Goal: Communication & Community: Answer question/provide support

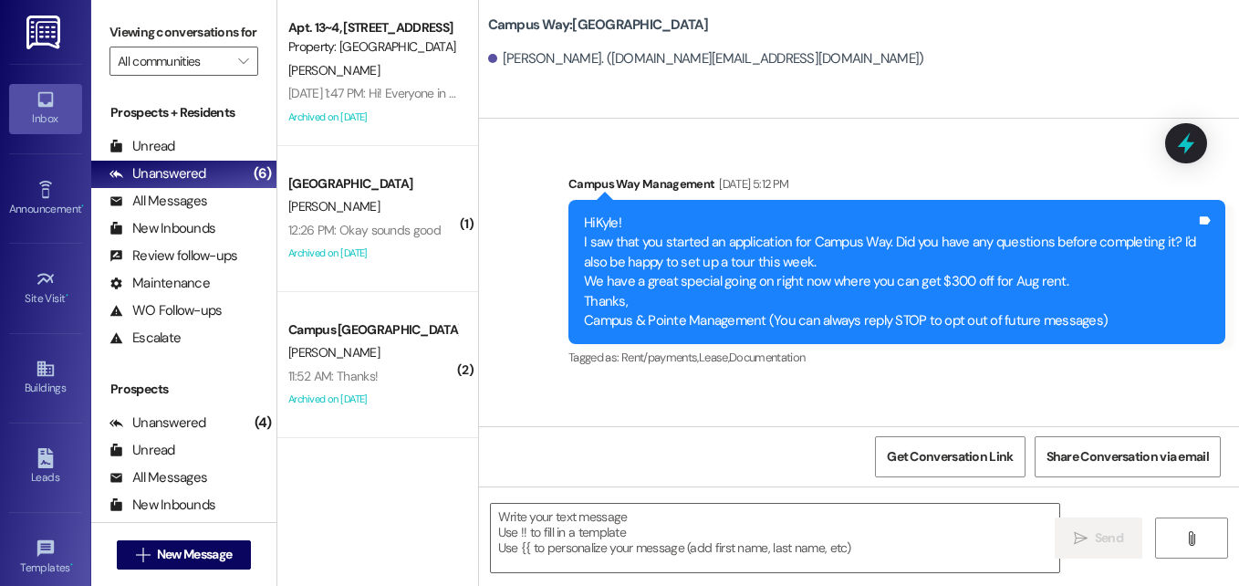
scroll to position [1003, 0]
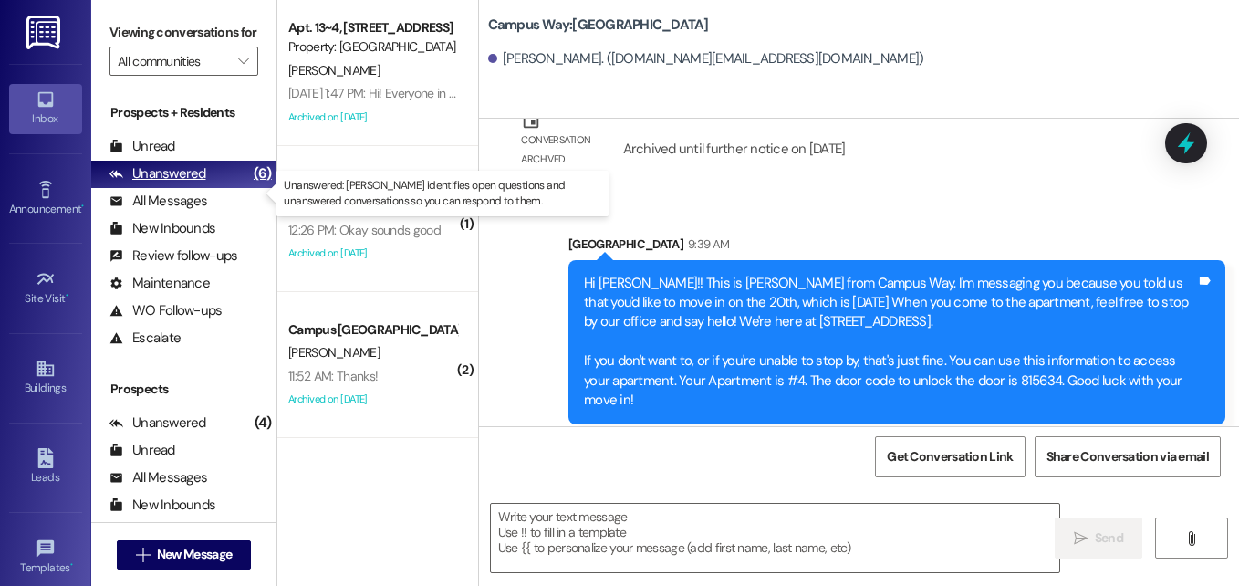
click at [160, 183] on div "Unanswered" at bounding box center [157, 173] width 97 height 19
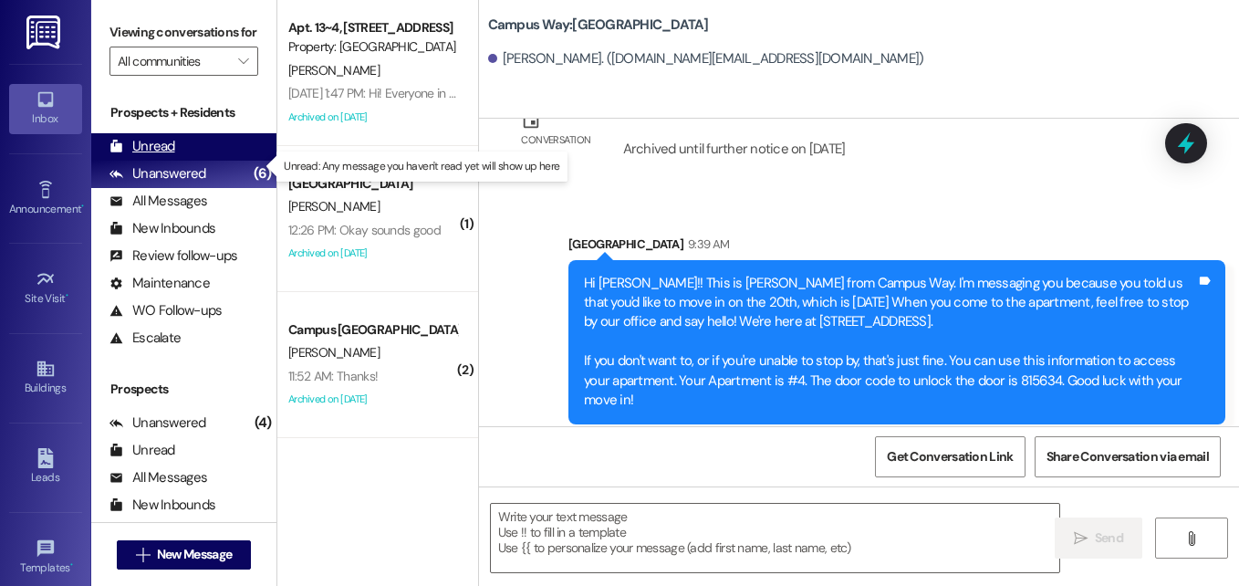
click at [145, 156] on div "Unread" at bounding box center [142, 146] width 66 height 19
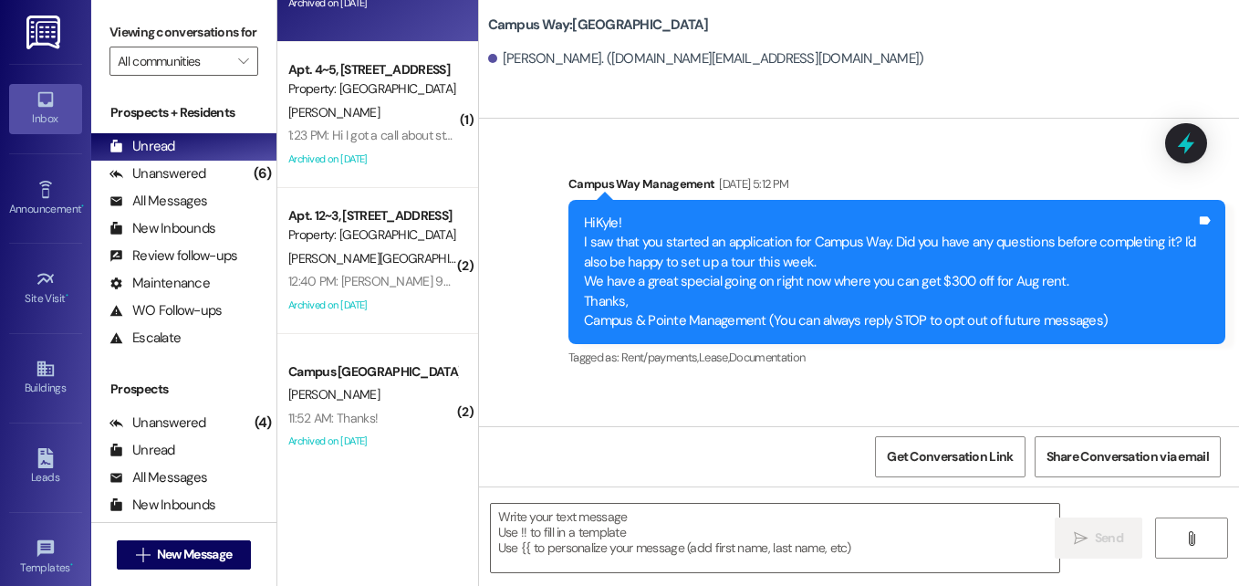
scroll to position [105, 0]
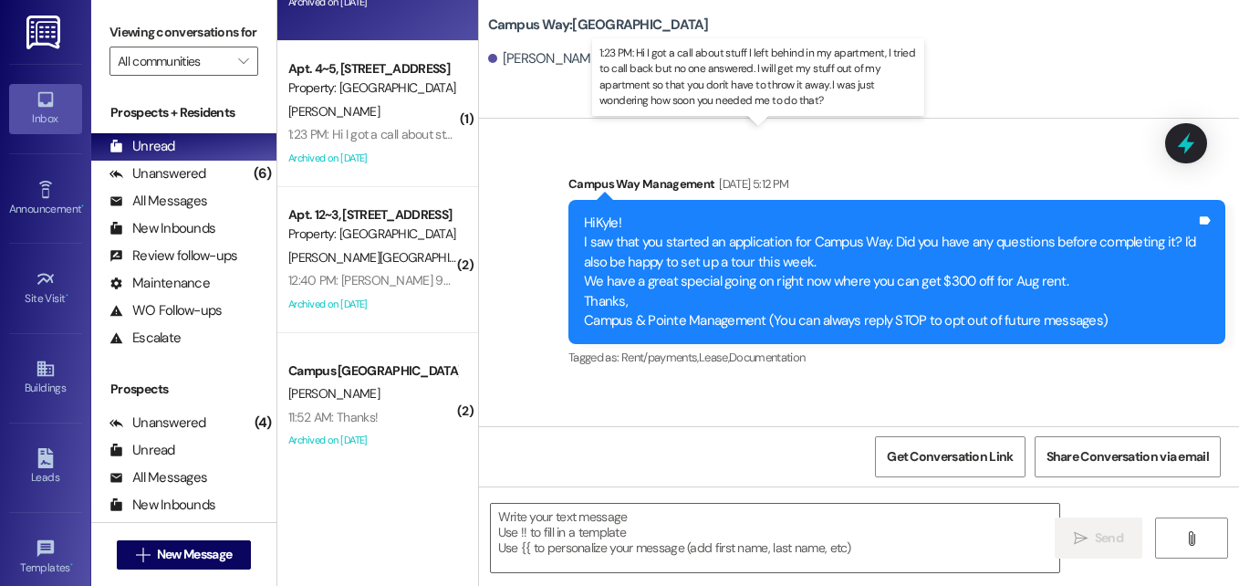
click at [369, 138] on div "1:23 PM: Hi I got a call about stuff I left behind in my apartment, I tried to …" at bounding box center [923, 134] width 1271 height 16
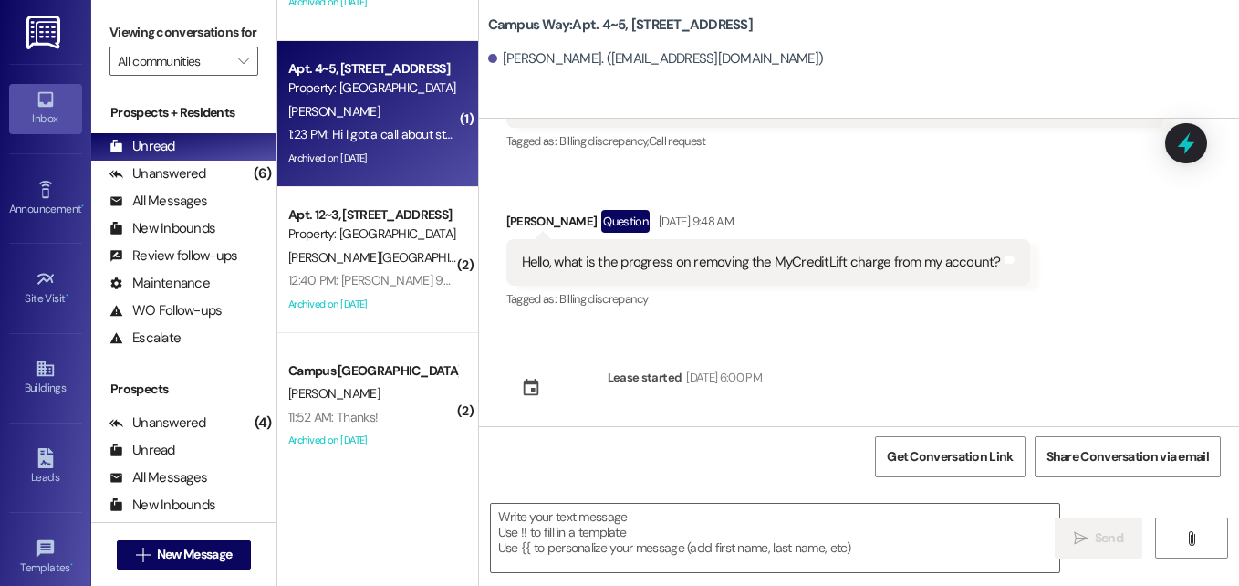
scroll to position [4380, 0]
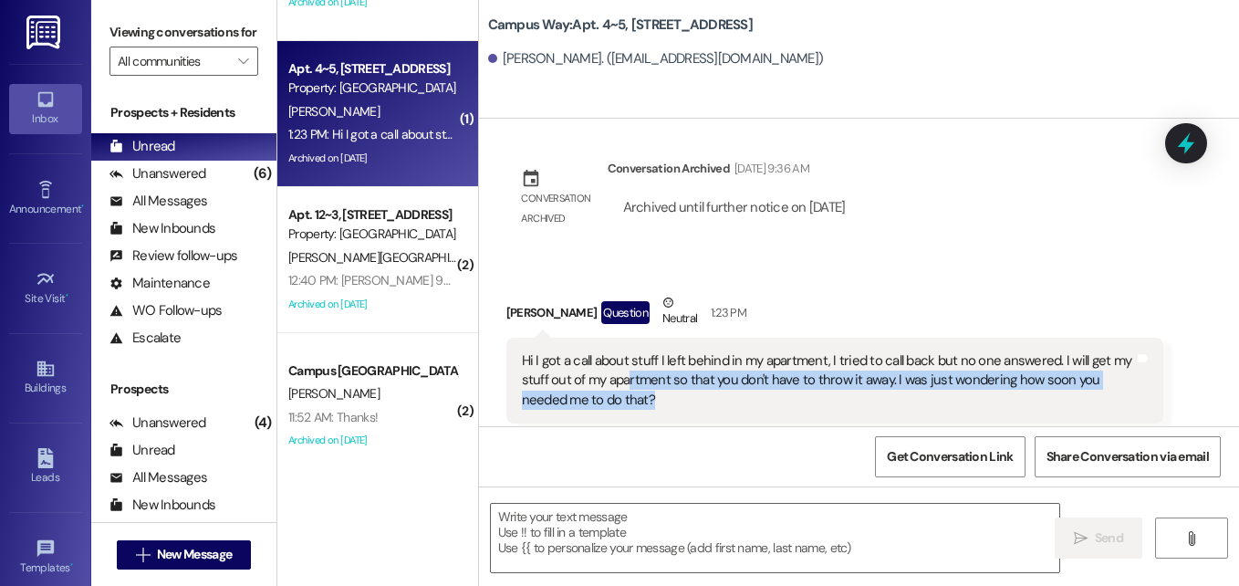
drag, startPoint x: 628, startPoint y: 349, endPoint x: 745, endPoint y: 360, distance: 118.2
click at [745, 360] on div "Hi I got a call about stuff I left behind in my apartment, I tried to call back…" at bounding box center [828, 380] width 612 height 58
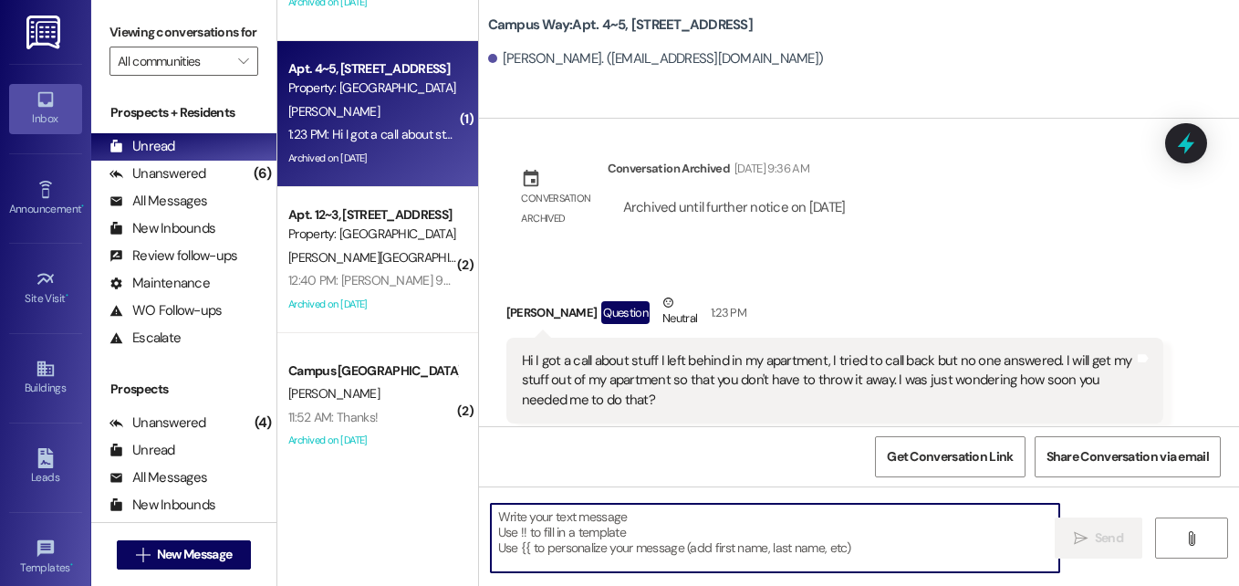
click at [734, 517] on textarea at bounding box center [775, 538] width 568 height 68
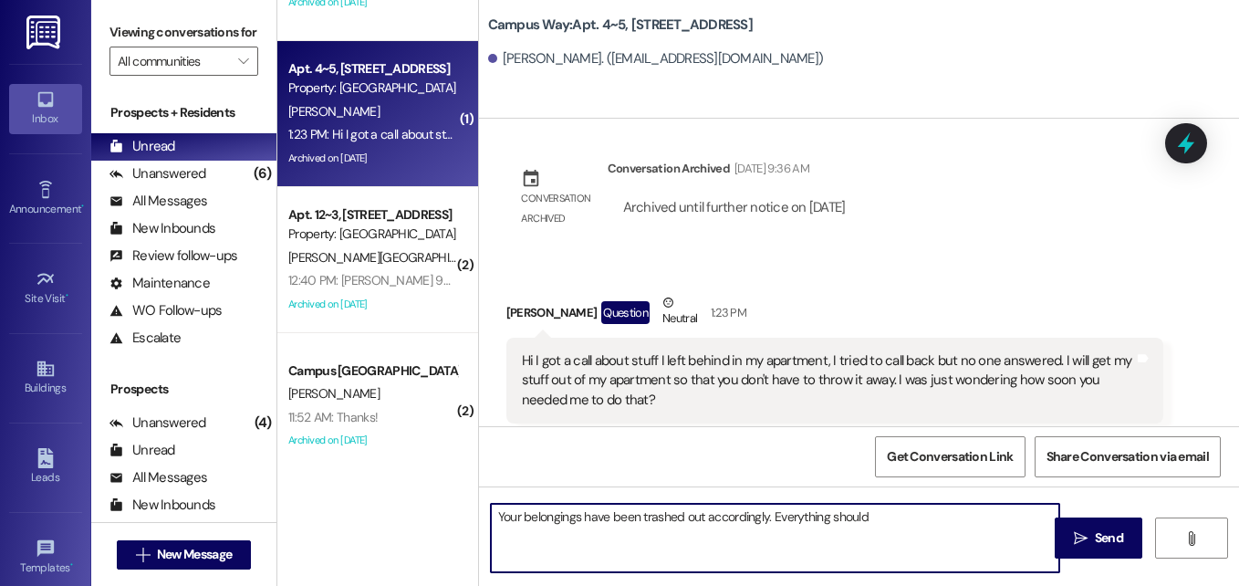
type textarea "Your belongings have been trashed out accordingly. Everything should"
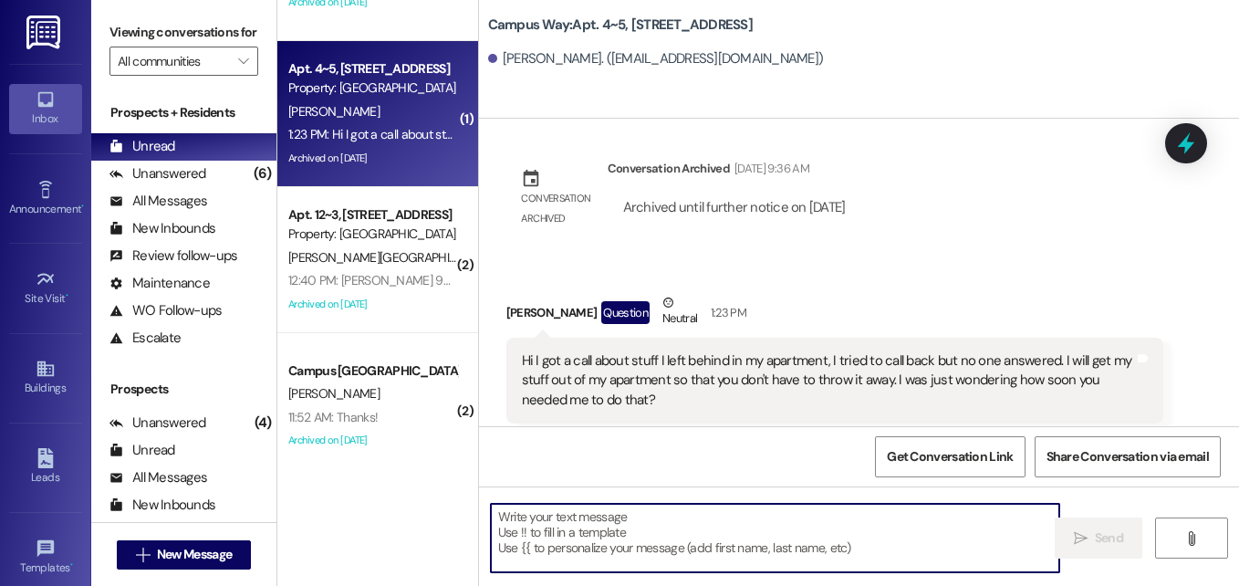
scroll to position [4379, 0]
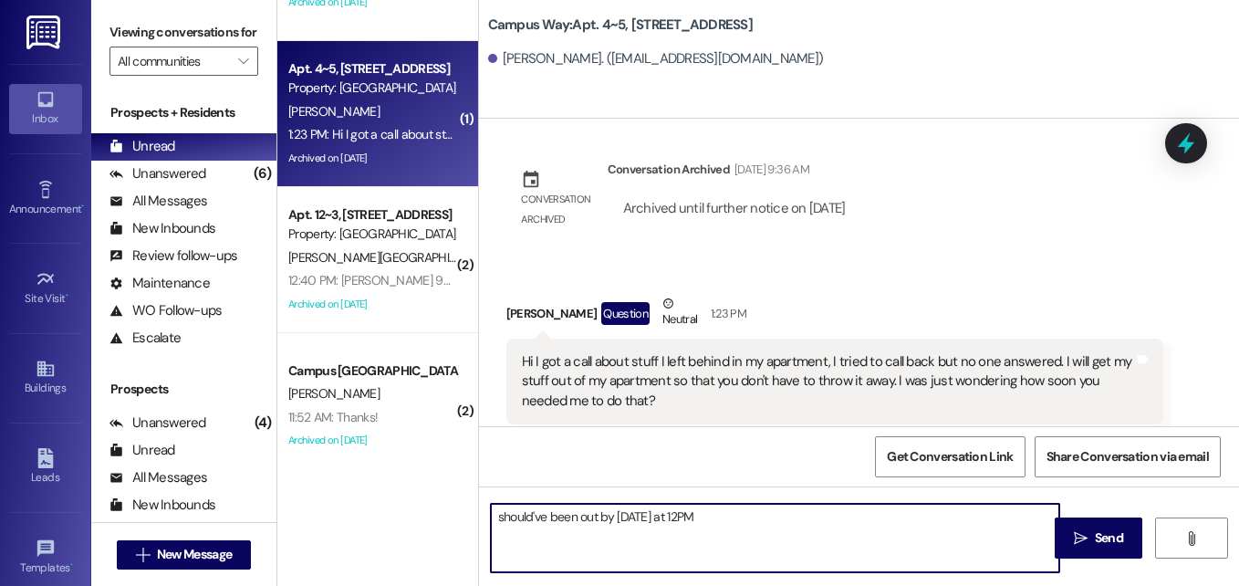
type textarea "should've been out by [DATE] at 12PM."
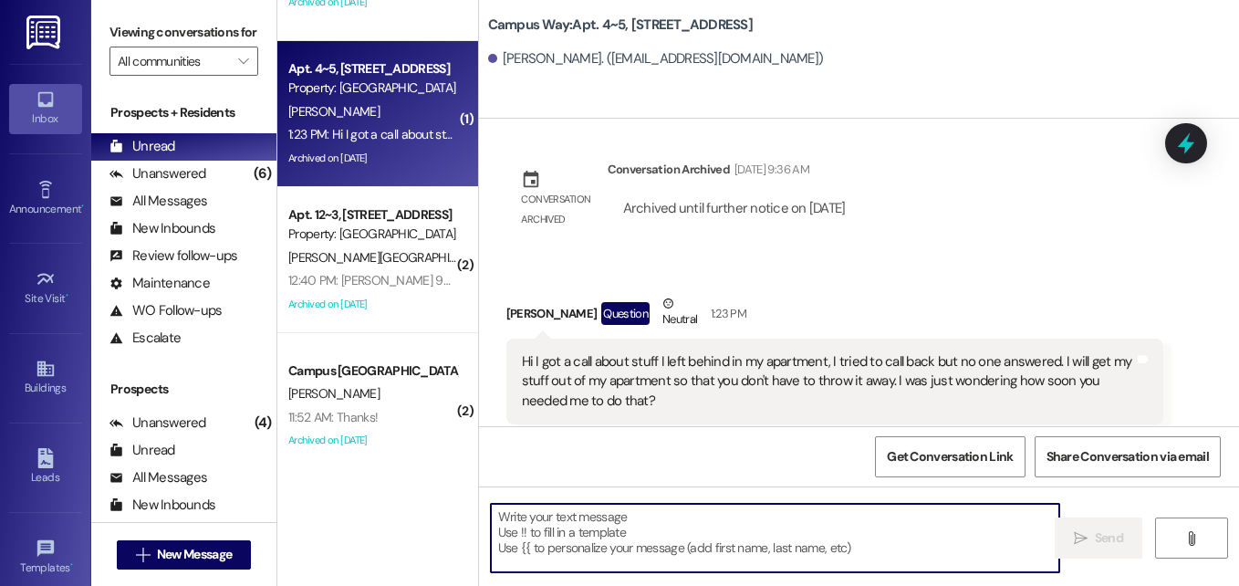
scroll to position [4633, 0]
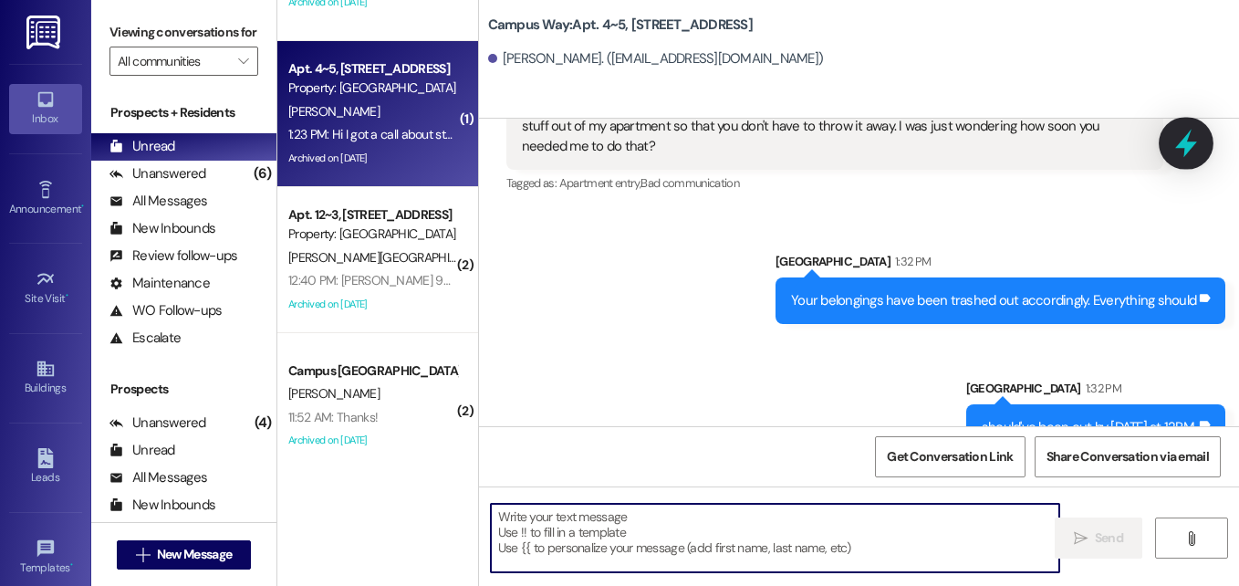
click at [1178, 140] on icon at bounding box center [1185, 143] width 31 height 31
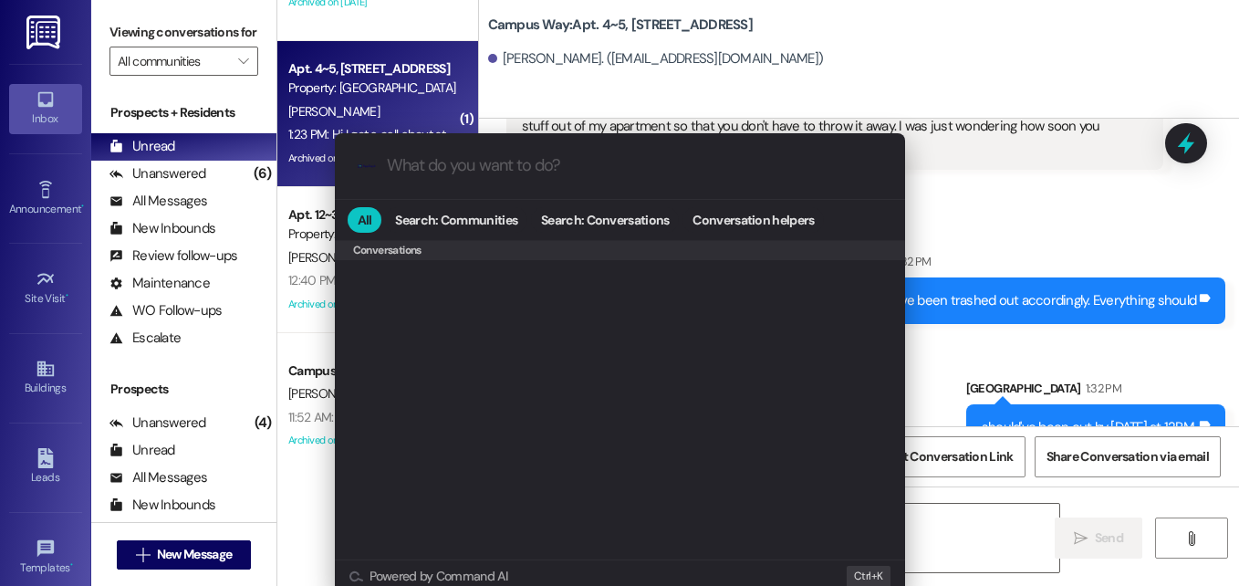
scroll to position [795, 0]
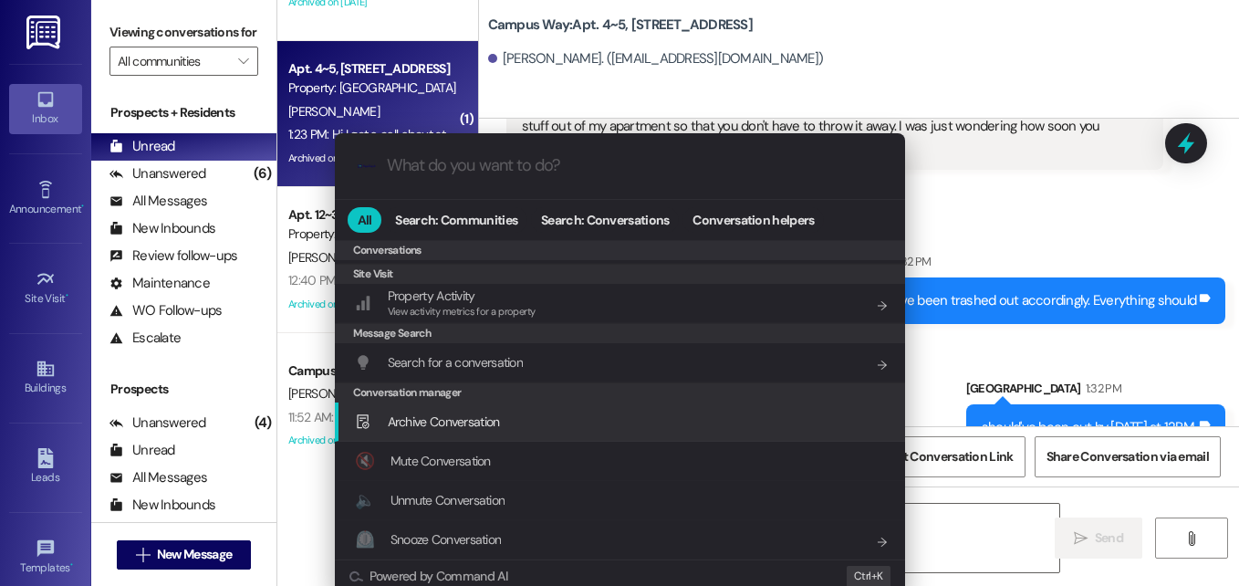
click at [481, 433] on div "Archive Conversation Add shortcut" at bounding box center [620, 421] width 570 height 39
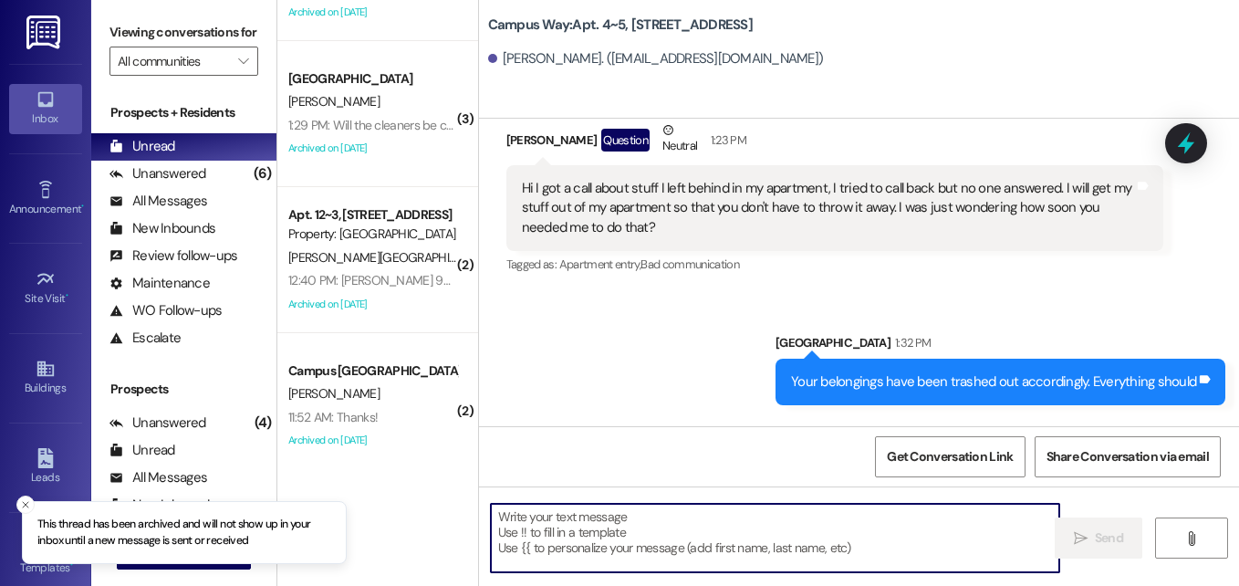
scroll to position [4633, 0]
